Goal: Information Seeking & Learning: Check status

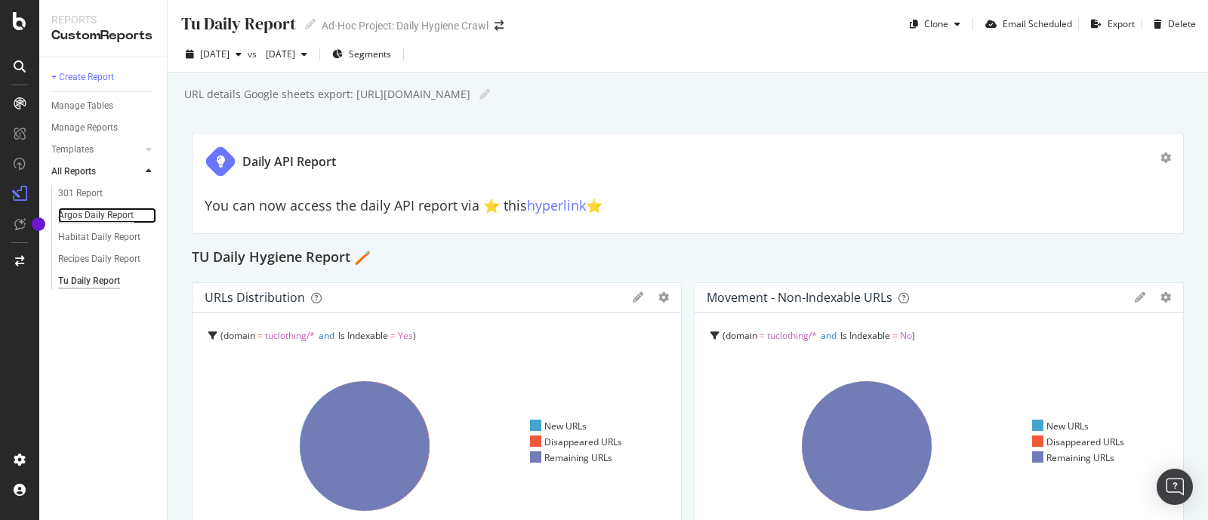
click at [113, 209] on div "Argos Daily Report" at bounding box center [96, 216] width 76 height 16
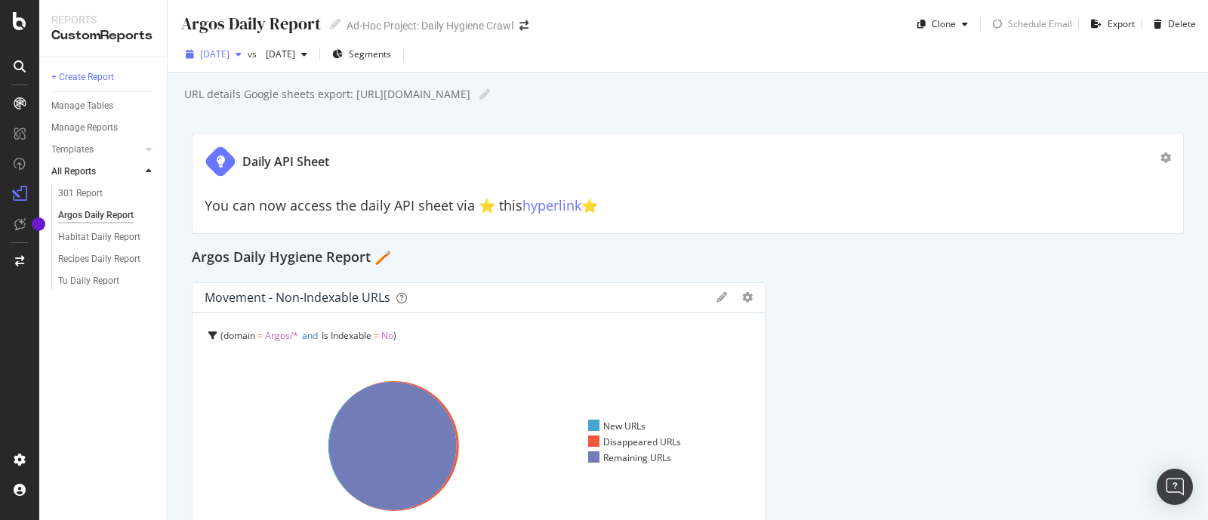
click at [230, 59] on span "[DATE]" at bounding box center [214, 54] width 29 height 13
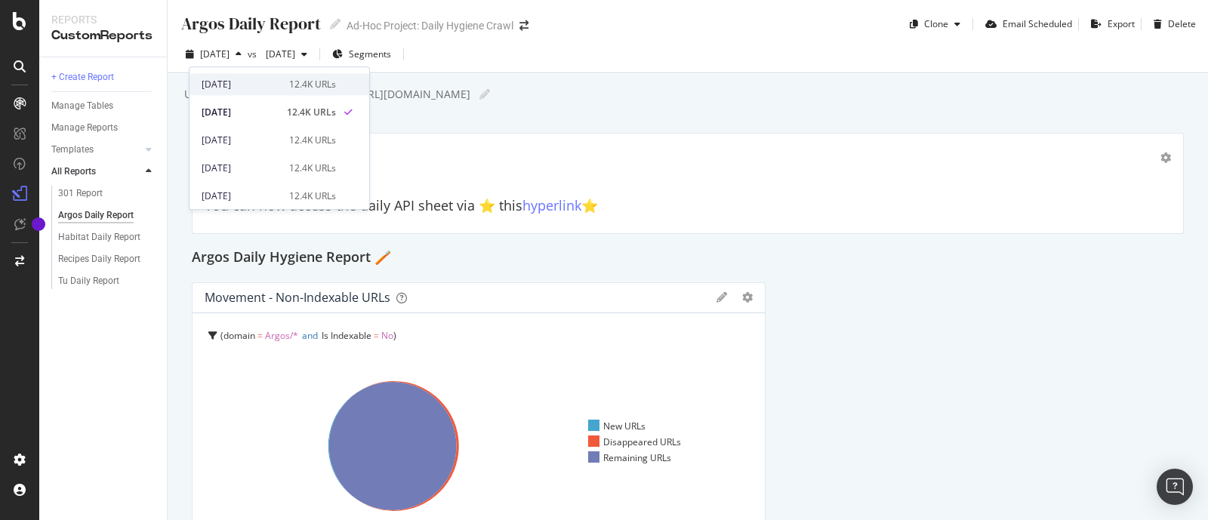
click at [249, 89] on div "[DATE]" at bounding box center [241, 85] width 79 height 14
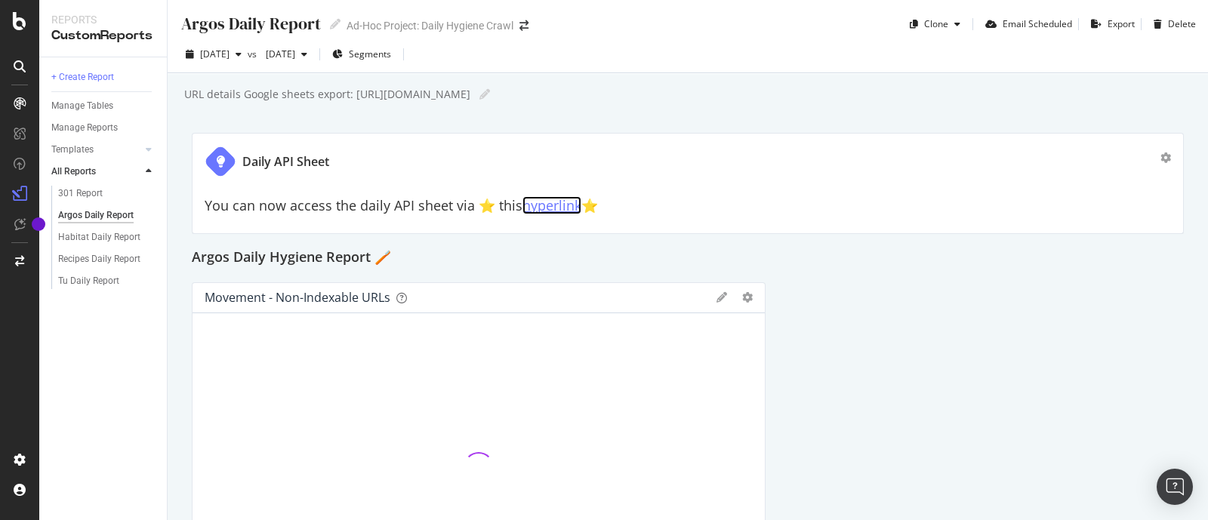
click at [558, 207] on link "hyperlink" at bounding box center [552, 205] width 59 height 18
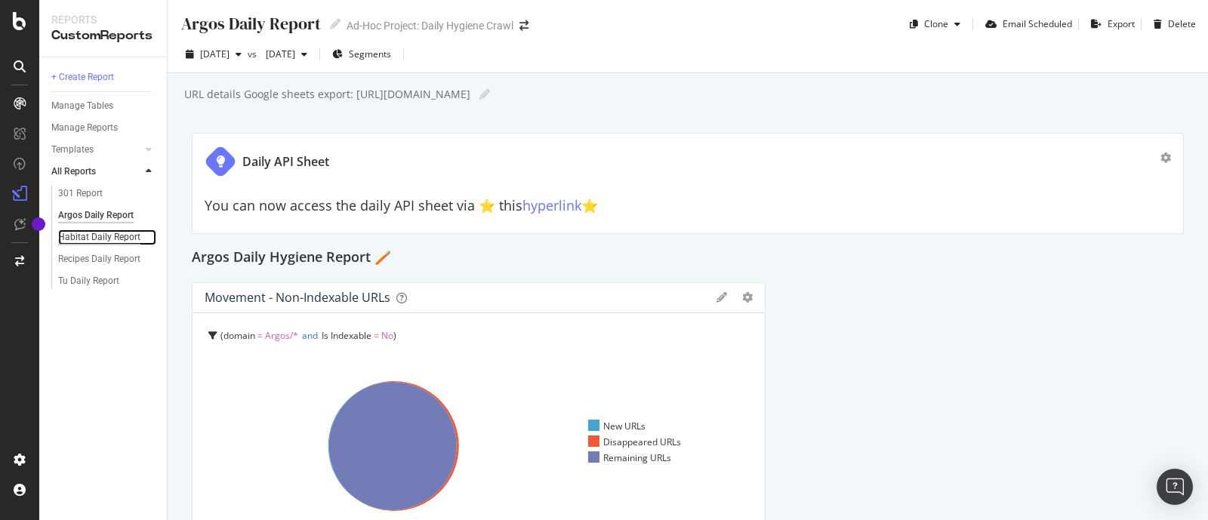
click at [100, 237] on div "Habitat Daily Report" at bounding box center [99, 238] width 82 height 16
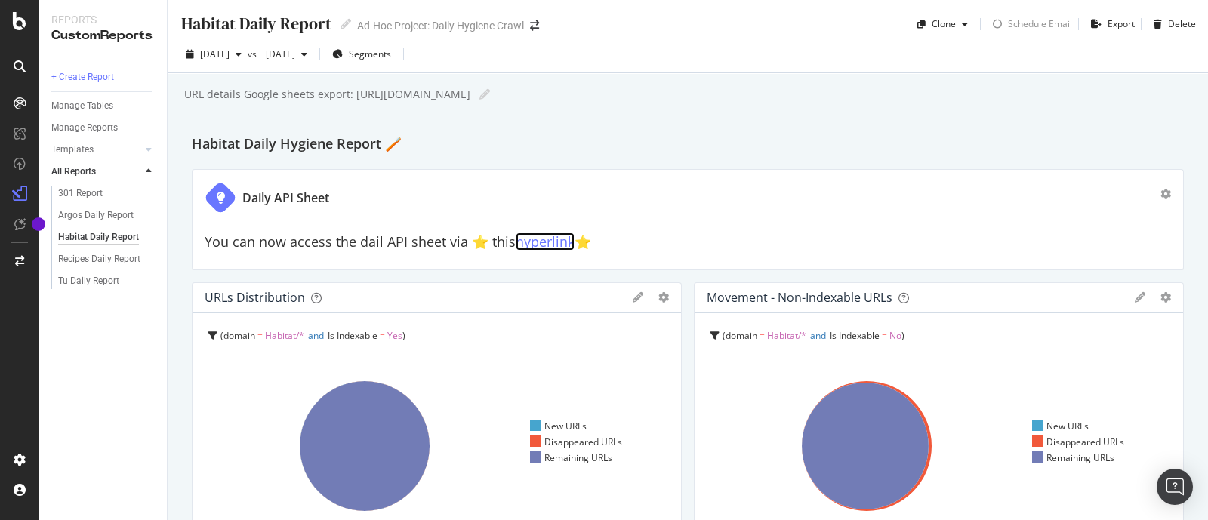
click at [532, 242] on link "hyperlink" at bounding box center [545, 242] width 59 height 18
click at [98, 282] on div "Tu Daily Report" at bounding box center [88, 281] width 61 height 16
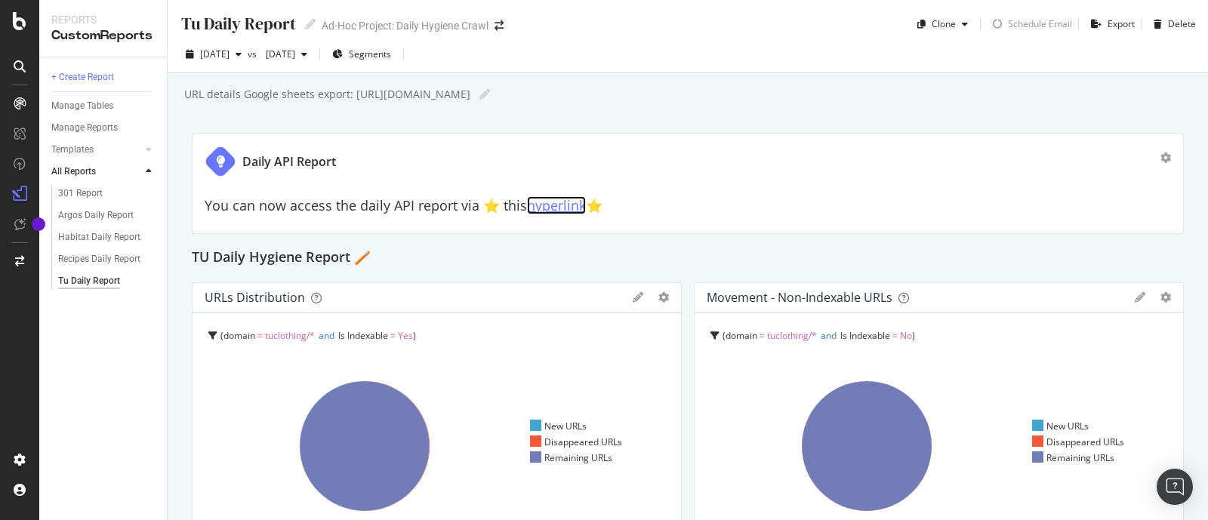
click at [536, 208] on link "hyperlink" at bounding box center [556, 205] width 59 height 18
